Goal: Task Accomplishment & Management: Manage account settings

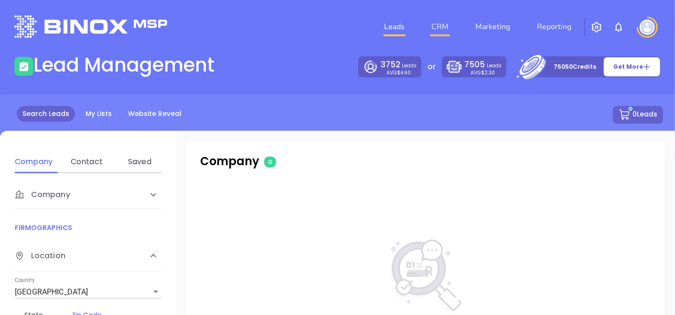
click at [440, 24] on link "CRM" at bounding box center [439, 26] width 25 height 19
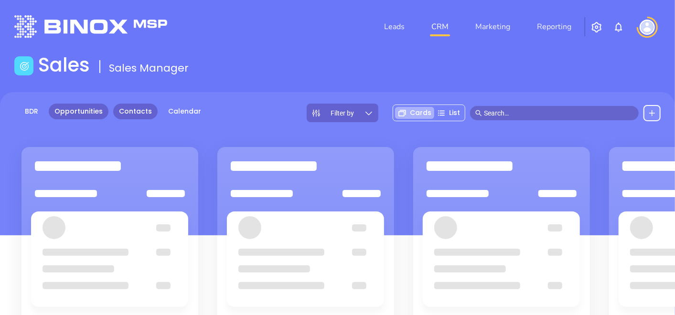
click at [129, 109] on link "Contacts" at bounding box center [135, 112] width 44 height 16
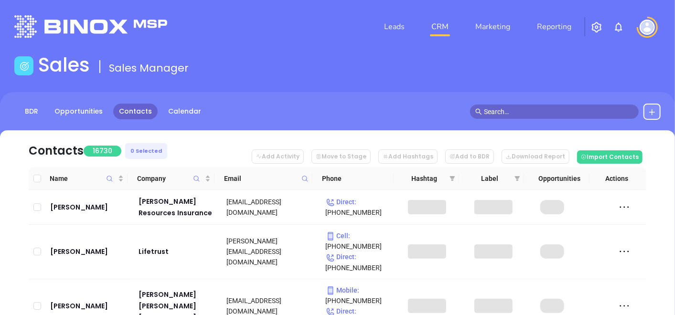
click at [306, 181] on icon at bounding box center [304, 178] width 7 height 7
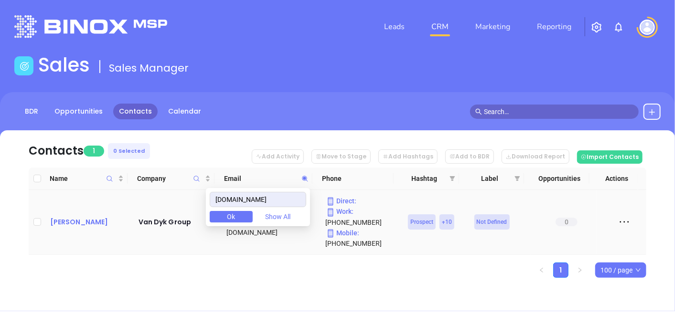
type input "[DOMAIN_NAME]"
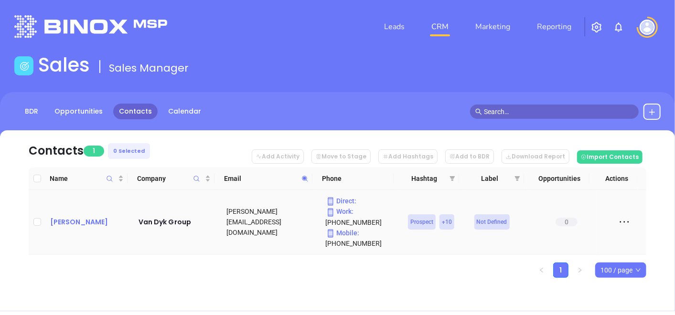
click at [68, 218] on div "[PERSON_NAME]" at bounding box center [87, 221] width 75 height 11
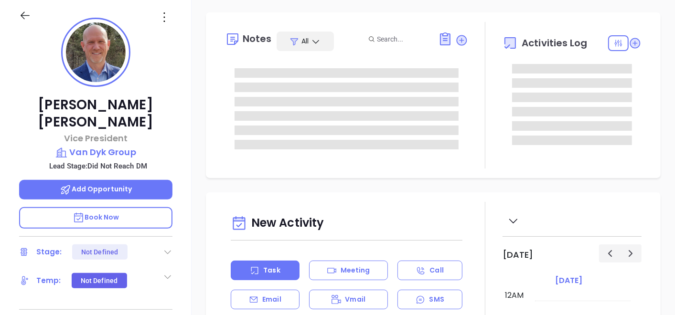
type input "[DATE]"
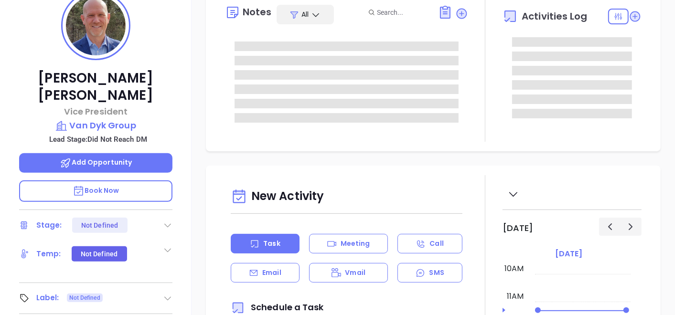
scroll to position [371, 0]
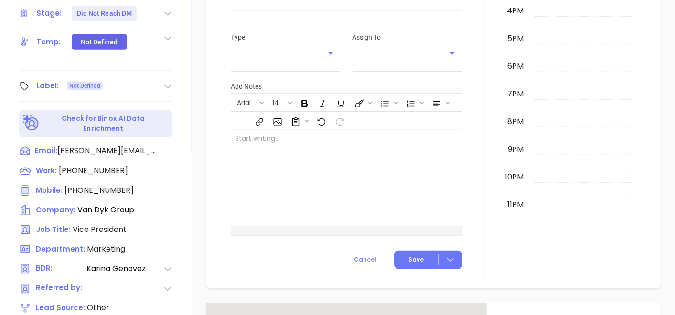
type input "[PERSON_NAME]"
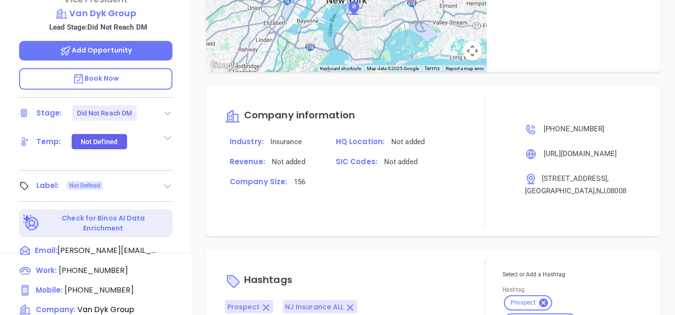
scroll to position [59, 0]
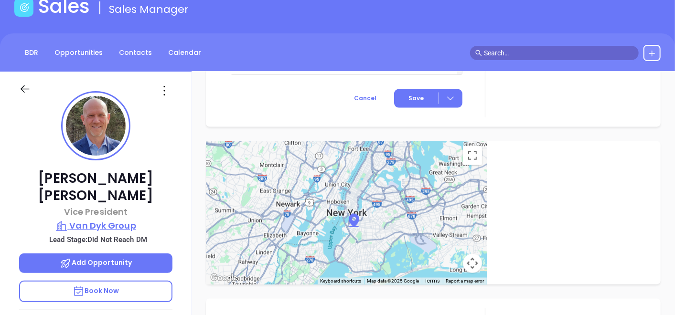
click at [118, 219] on p "Van Dyk Group" at bounding box center [95, 225] width 153 height 13
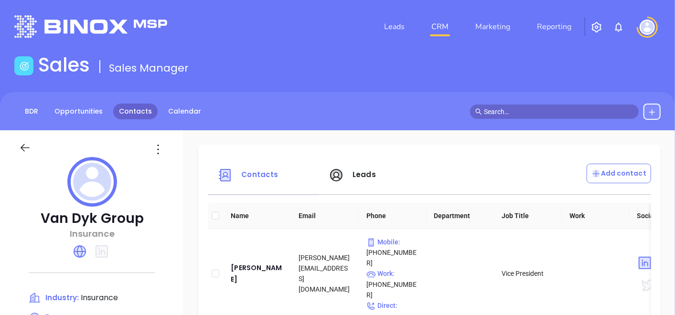
click at [128, 107] on link "Contacts" at bounding box center [135, 112] width 44 height 16
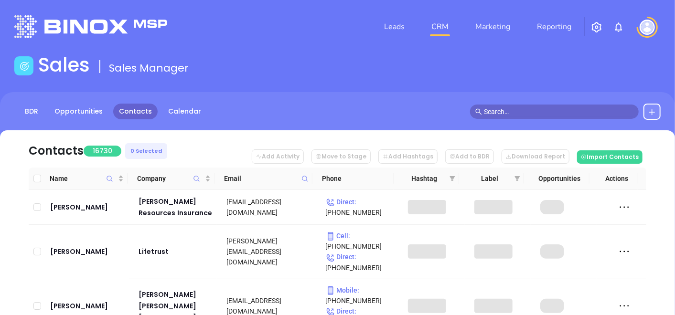
click at [305, 179] on icon at bounding box center [304, 178] width 7 height 7
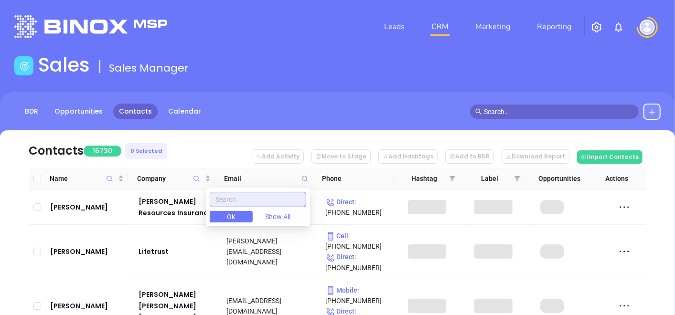
paste input "[DOMAIN_NAME]"
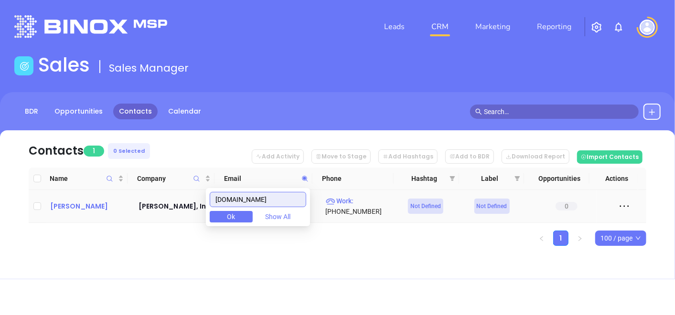
type input "[DOMAIN_NAME]"
click at [91, 210] on div "[PERSON_NAME]" at bounding box center [87, 206] width 75 height 11
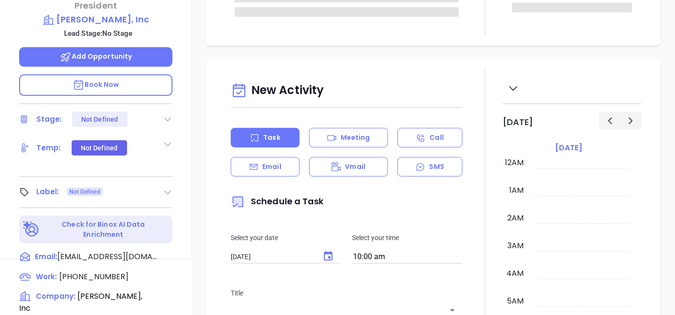
scroll to position [277, 0]
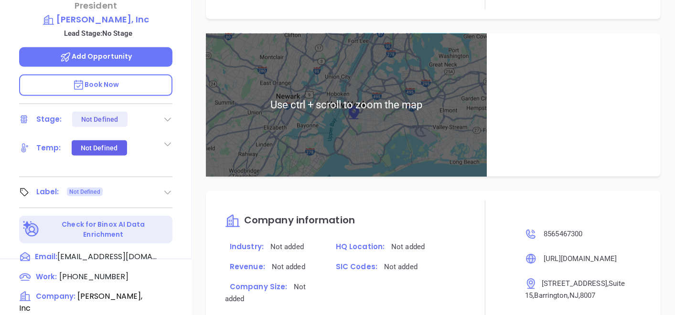
type input "[PERSON_NAME]"
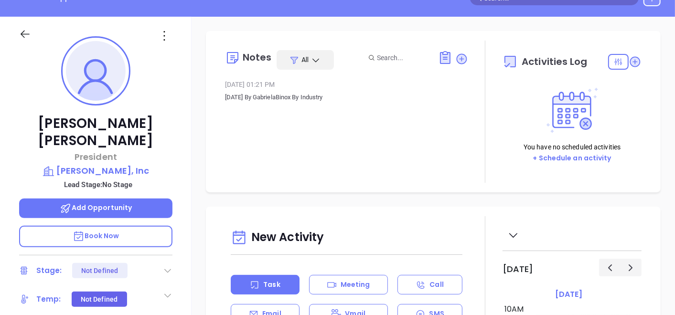
scroll to position [212, 0]
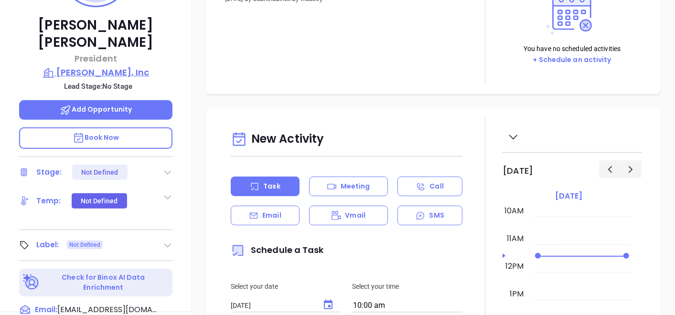
click at [126, 66] on p "[PERSON_NAME], Inc" at bounding box center [95, 72] width 153 height 13
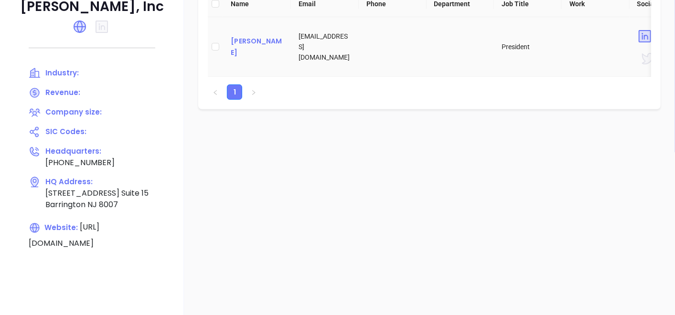
click at [237, 52] on div "[PERSON_NAME]" at bounding box center [257, 46] width 53 height 23
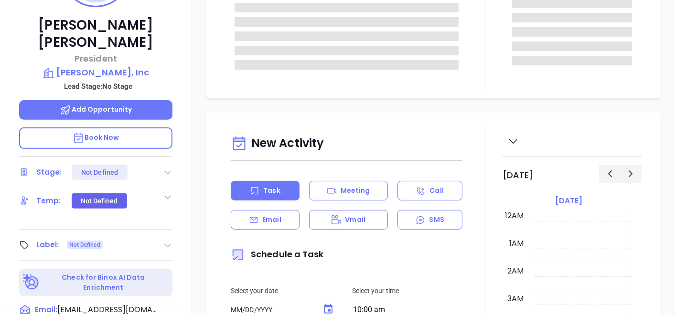
type input "[DATE]"
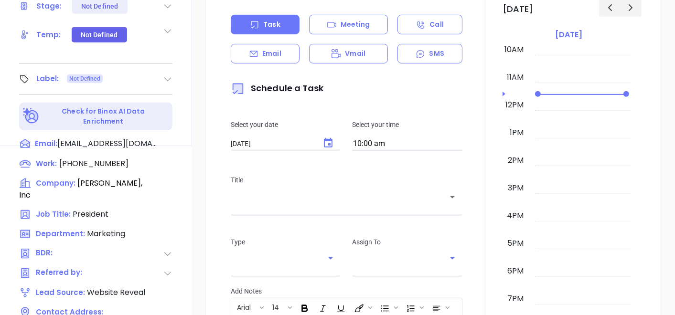
scroll to position [483, 0]
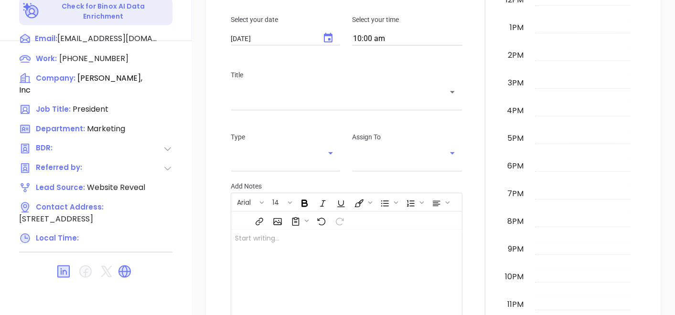
type input "[PERSON_NAME]"
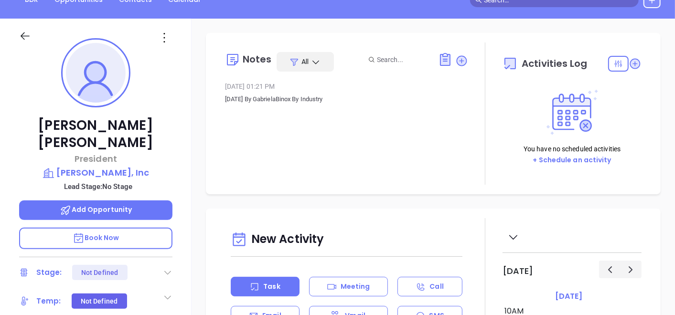
scroll to position [0, 0]
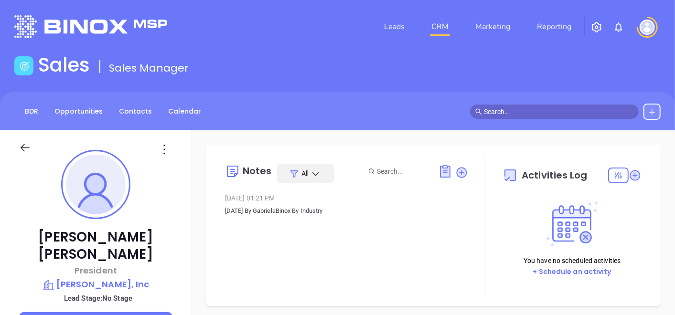
click at [169, 142] on icon at bounding box center [164, 149] width 15 height 15
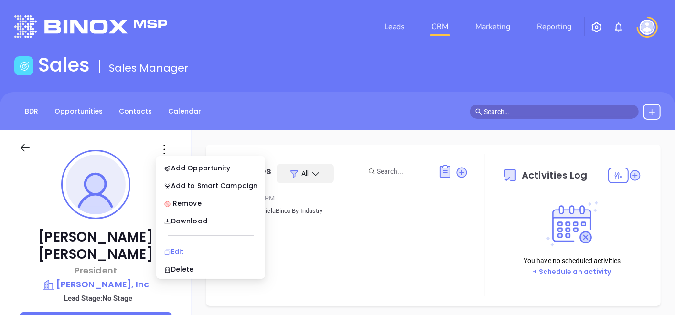
click at [193, 251] on div "Edit" at bounding box center [211, 251] width 94 height 11
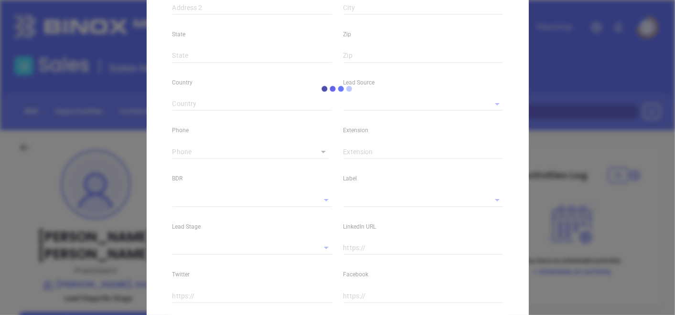
type input "[PERSON_NAME]"
type input "[EMAIL_ADDRESS][DOMAIN_NAME]"
type input "President"
type input "1"
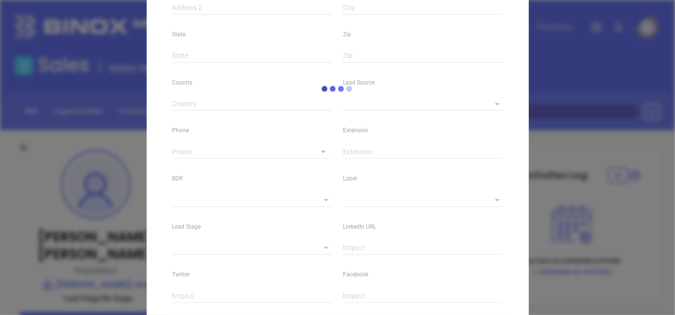
type input "[DOMAIN_NAME][URL][PERSON_NAME]"
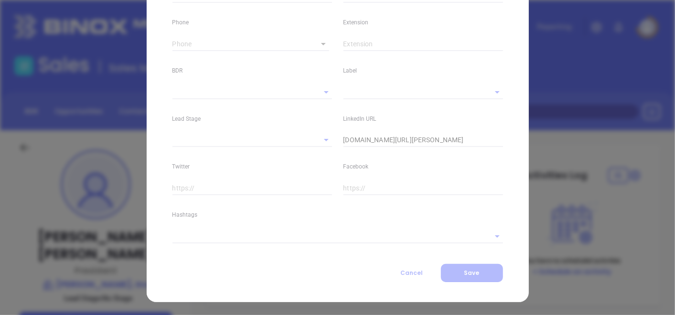
type input "Marketing"
type input "Website Reveal"
type input "[PHONE_NUMBER]"
type input "1"
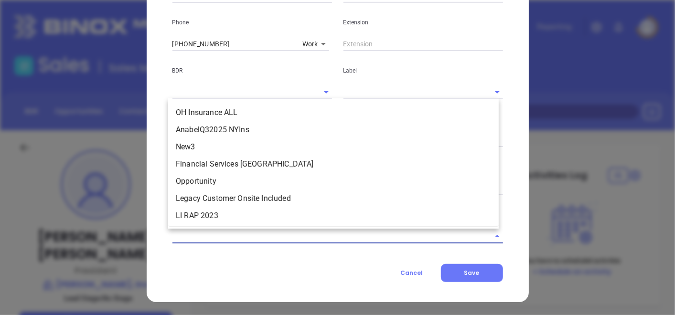
click at [218, 235] on input "text" at bounding box center [324, 236] width 304 height 14
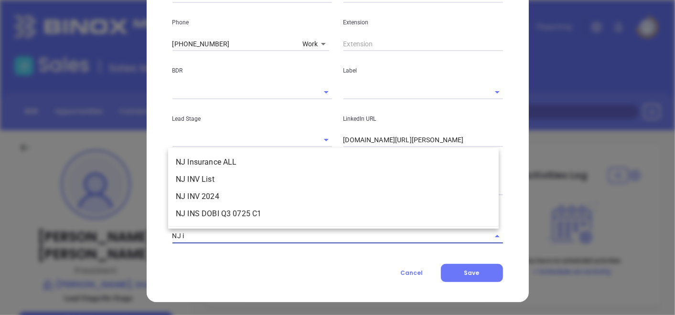
type input "NJ in"
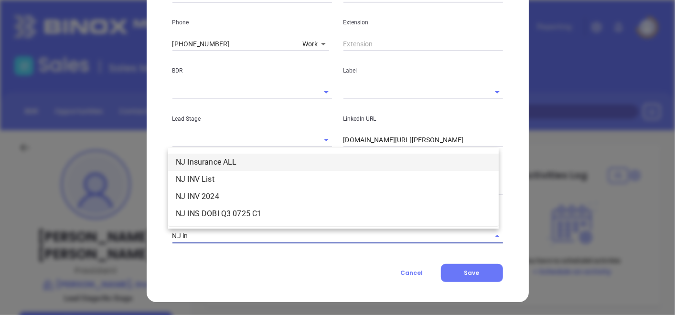
click at [217, 153] on ul "NJ Insurance ALL NJ INV List NJ INV 2024 [GEOGRAPHIC_DATA] INS DOBI Q3 0725 C1" at bounding box center [333, 188] width 330 height 76
click at [218, 159] on li "NJ Insurance ALL" at bounding box center [333, 162] width 330 height 17
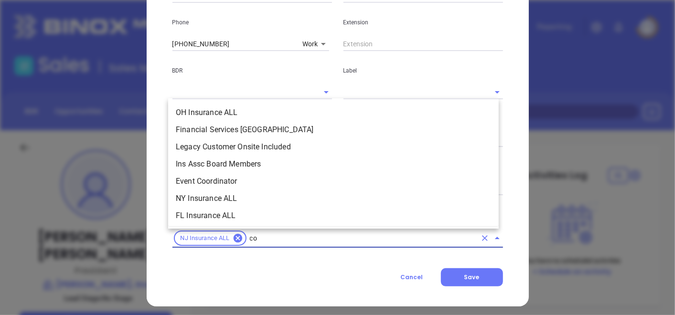
scroll to position [0, 0]
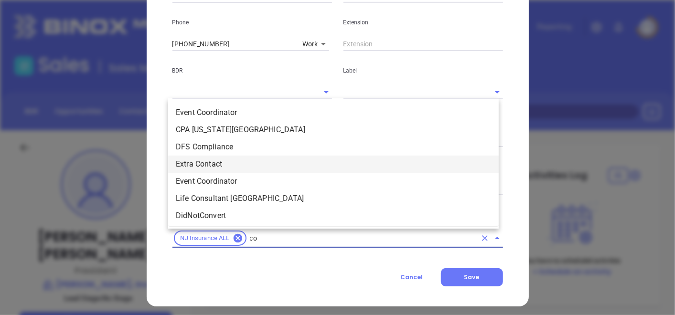
type input "cop"
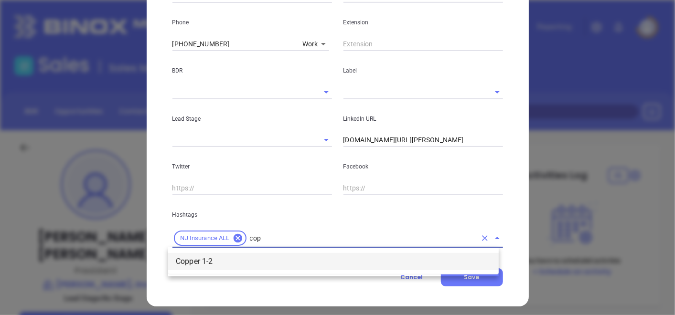
click at [192, 260] on li "Copper 1-2" at bounding box center [333, 261] width 330 height 17
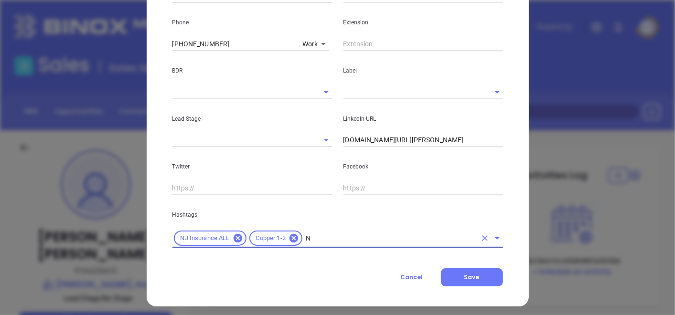
type input "NJ"
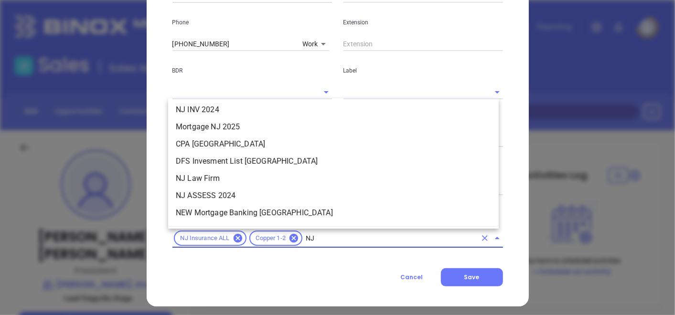
scroll to position [216, 0]
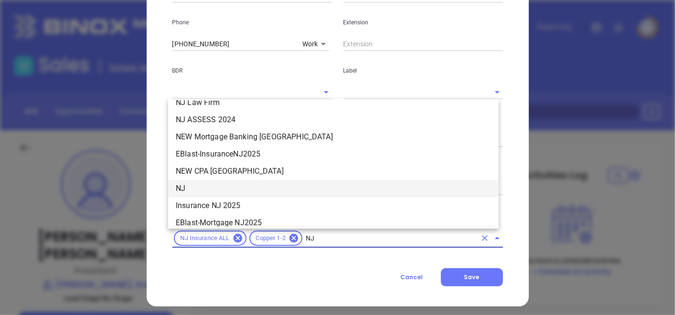
click at [211, 185] on li "NJ" at bounding box center [333, 188] width 330 height 17
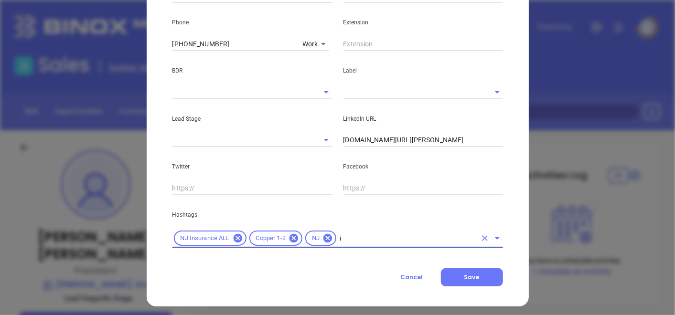
type input "i"
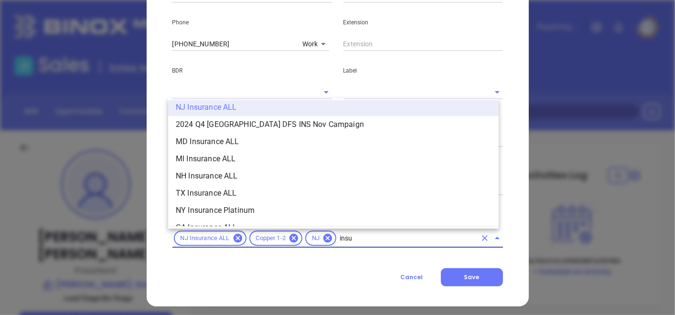
scroll to position [281, 0]
type input "insurance"
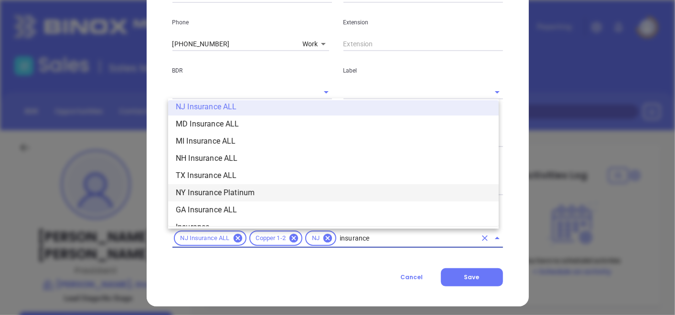
scroll to position [334, 0]
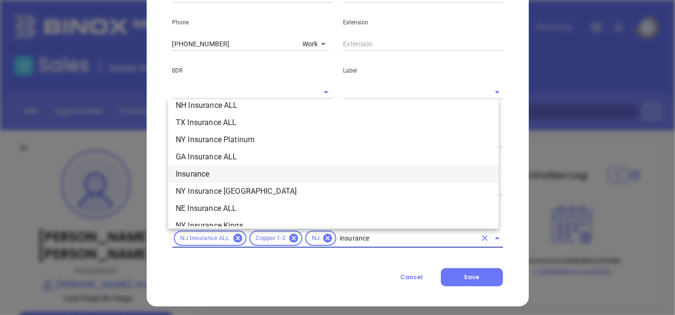
click at [268, 176] on li "Insurance" at bounding box center [333, 174] width 330 height 17
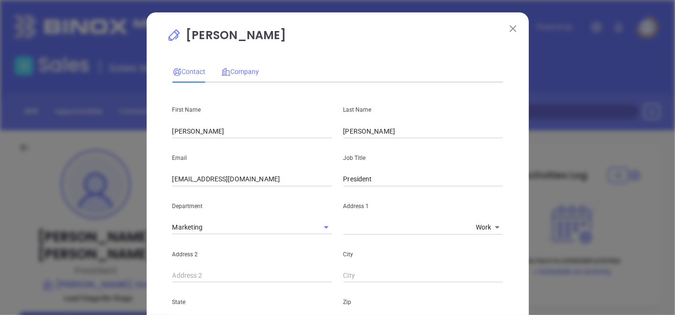
scroll to position [0, 0]
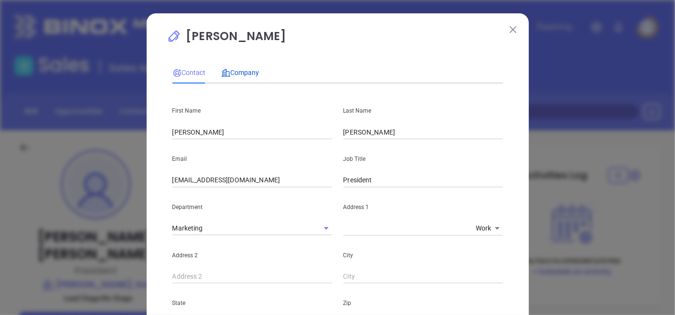
click at [246, 76] on span "Company" at bounding box center [240, 73] width 38 height 8
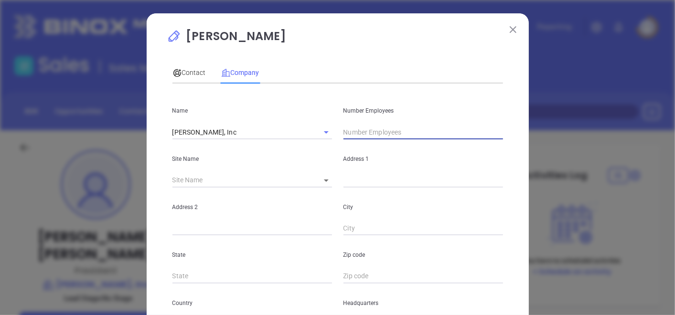
click at [379, 128] on input "text" at bounding box center [422, 132] width 159 height 14
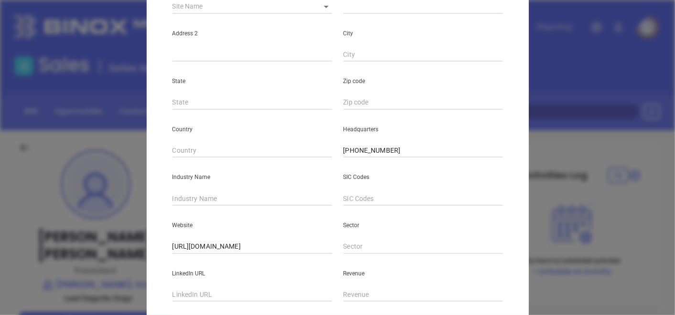
scroll to position [212, 0]
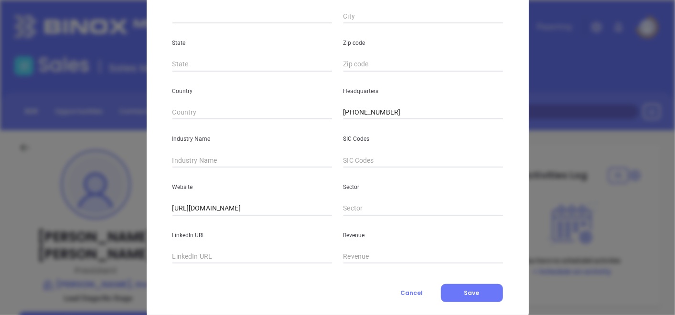
type input "2"
click at [232, 153] on input "text" at bounding box center [251, 160] width 159 height 14
type input "Insurance"
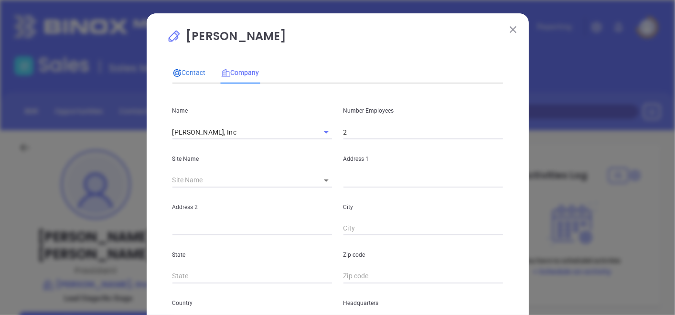
click at [198, 70] on span "Contact" at bounding box center [188, 73] width 33 height 8
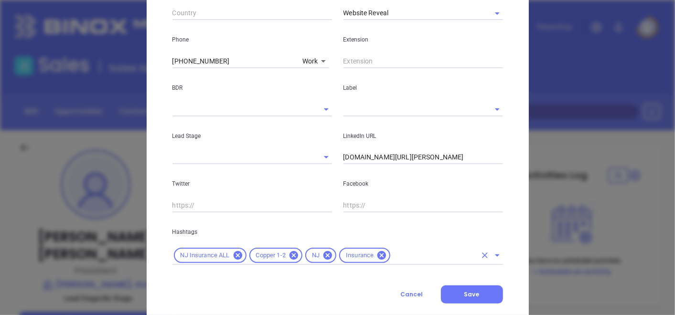
scroll to position [381, 0]
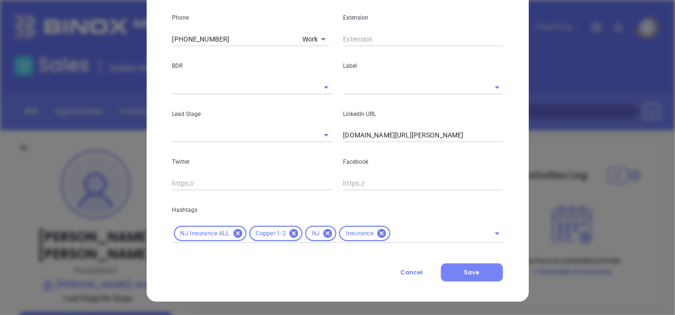
click at [447, 270] on button "Save" at bounding box center [472, 273] width 62 height 18
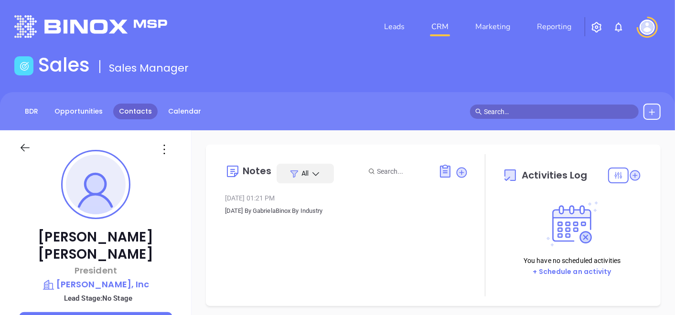
click at [128, 112] on link "Contacts" at bounding box center [135, 112] width 44 height 16
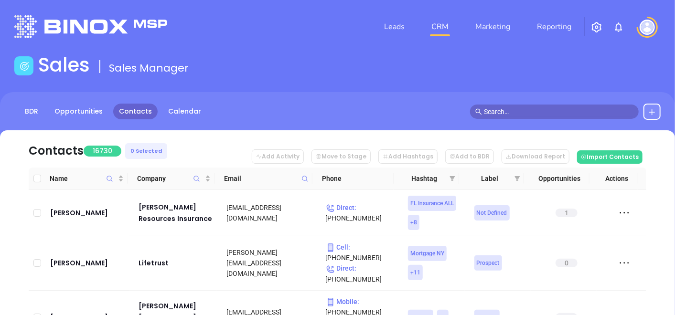
click at [301, 175] on icon at bounding box center [304, 178] width 7 height 7
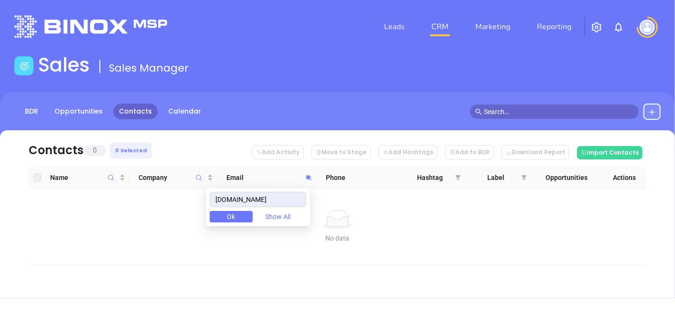
type input "[DOMAIN_NAME]"
